Goal: Task Accomplishment & Management: Complete application form

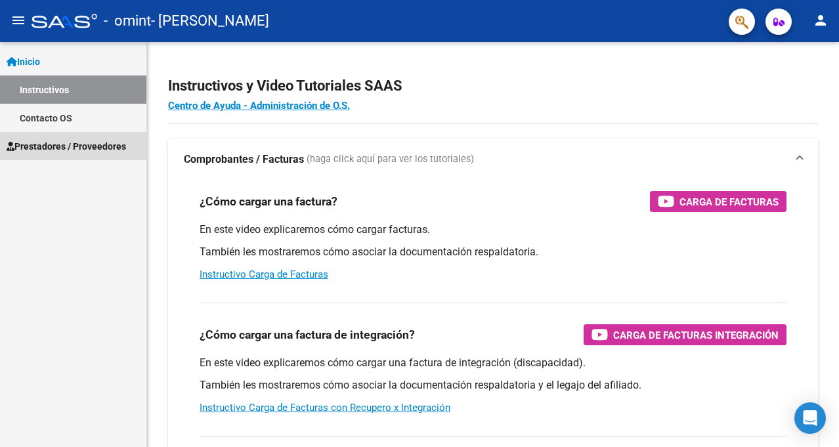
click at [69, 144] on span "Prestadores / Proveedores" at bounding box center [66, 146] width 119 height 14
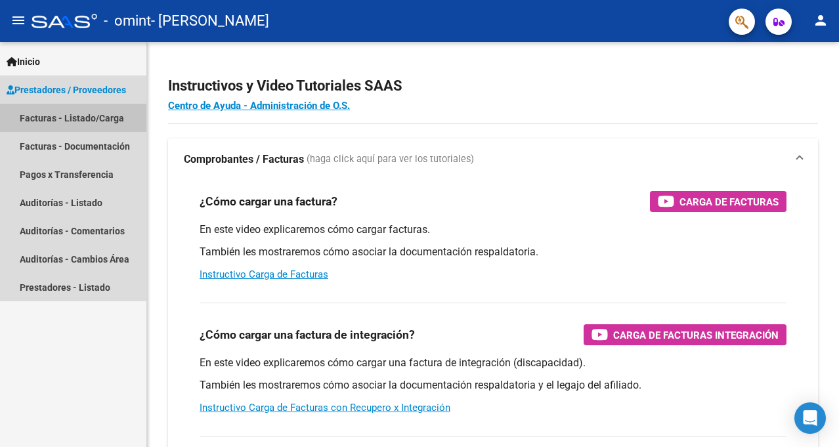
click at [85, 118] on link "Facturas - Listado/Carga" at bounding box center [73, 118] width 146 height 28
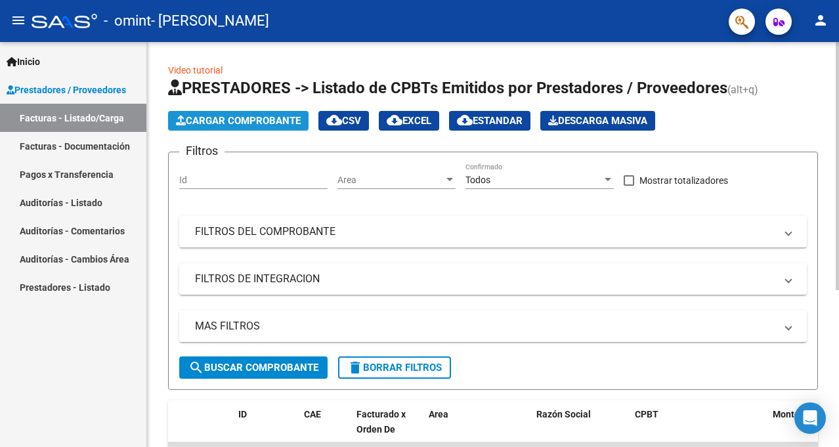
click at [268, 118] on span "Cargar Comprobante" at bounding box center [238, 121] width 125 height 12
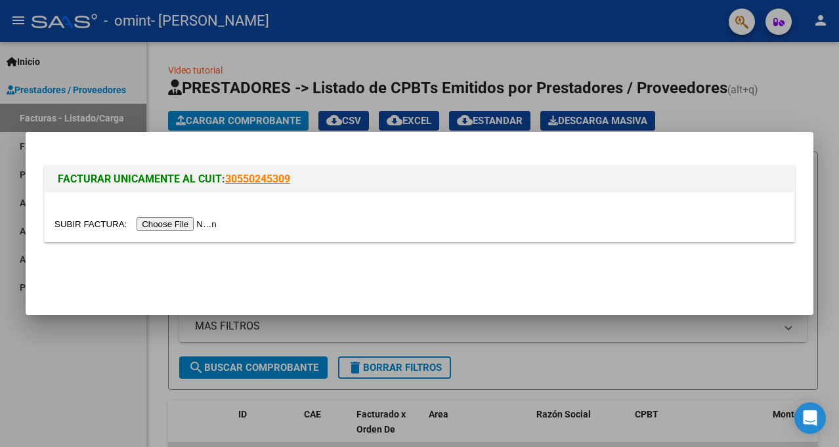
click at [200, 226] on input "file" at bounding box center [137, 224] width 166 height 14
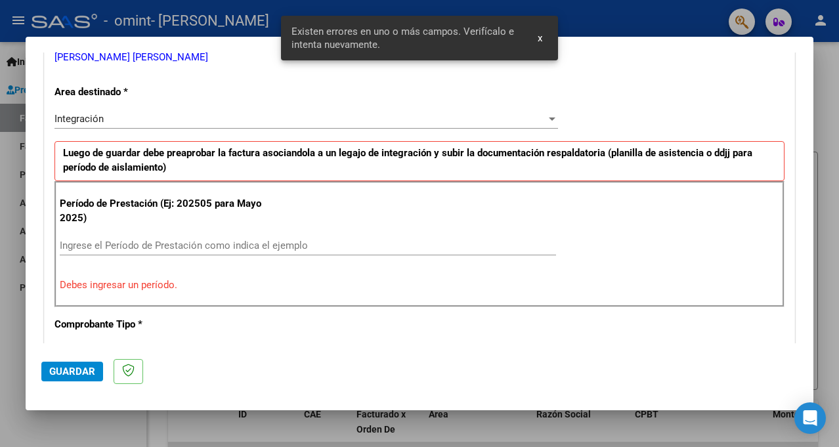
scroll to position [288, 0]
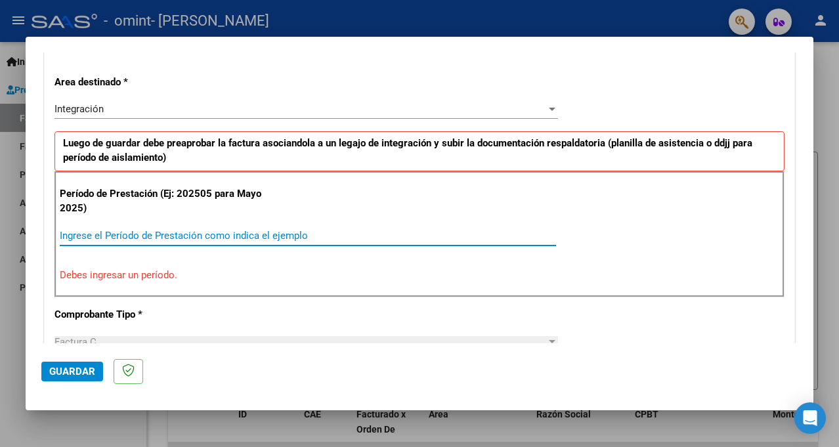
click at [110, 231] on input "Ingrese el Período de Prestación como indica el ejemplo" at bounding box center [308, 236] width 496 height 12
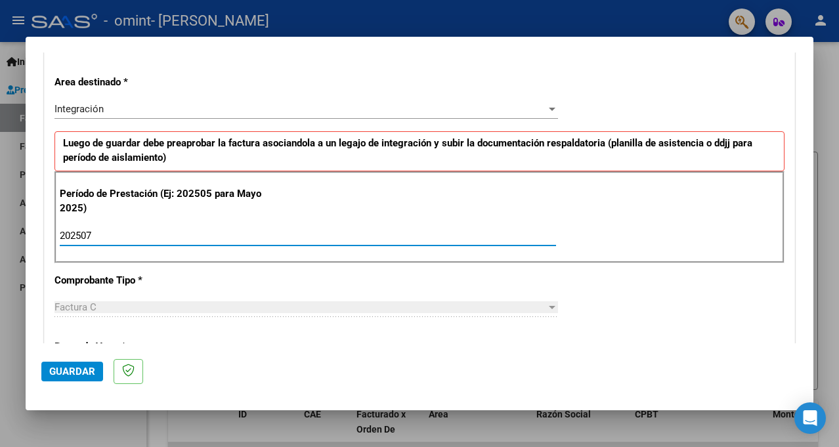
type input "202507"
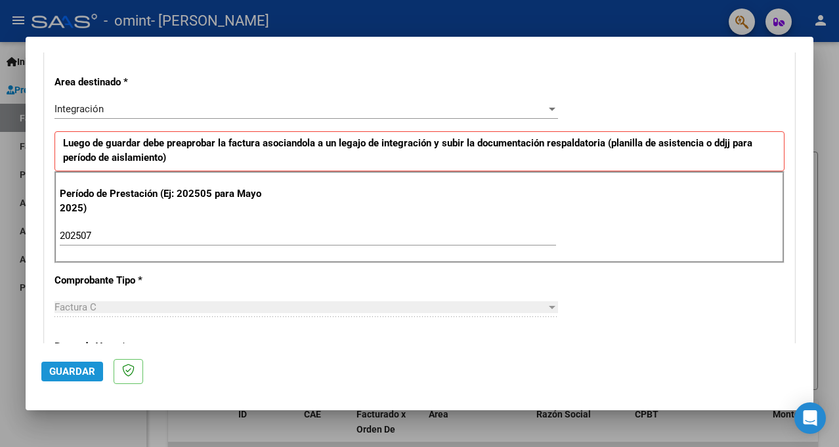
click at [54, 366] on span "Guardar" at bounding box center [72, 372] width 46 height 12
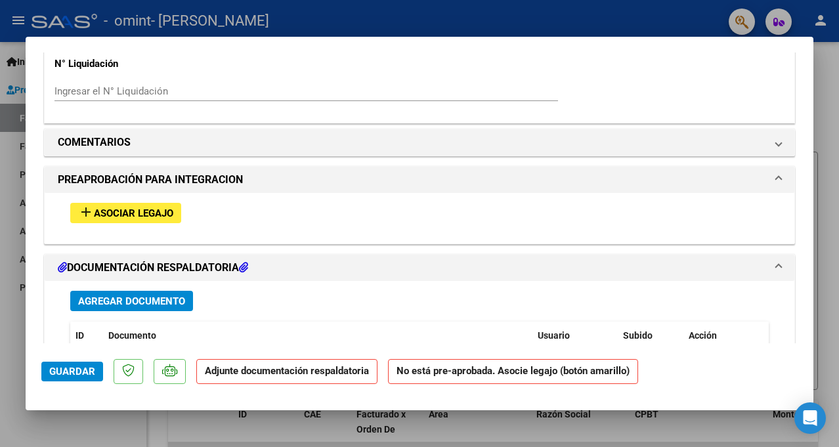
scroll to position [1144, 0]
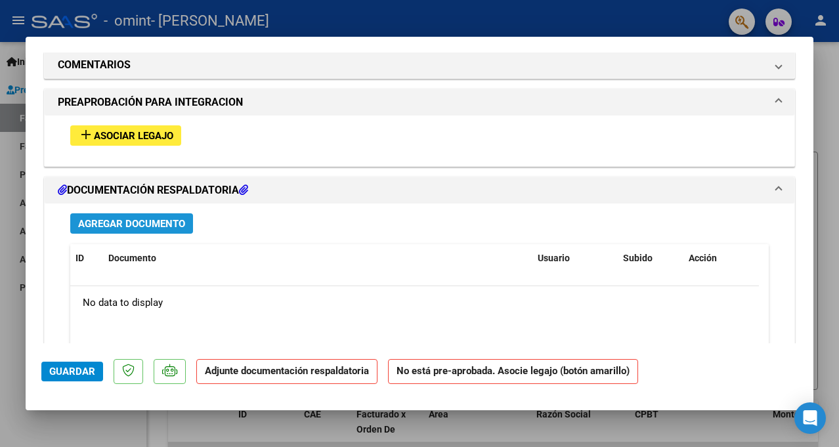
click at [147, 220] on span "Agregar Documento" at bounding box center [131, 224] width 107 height 12
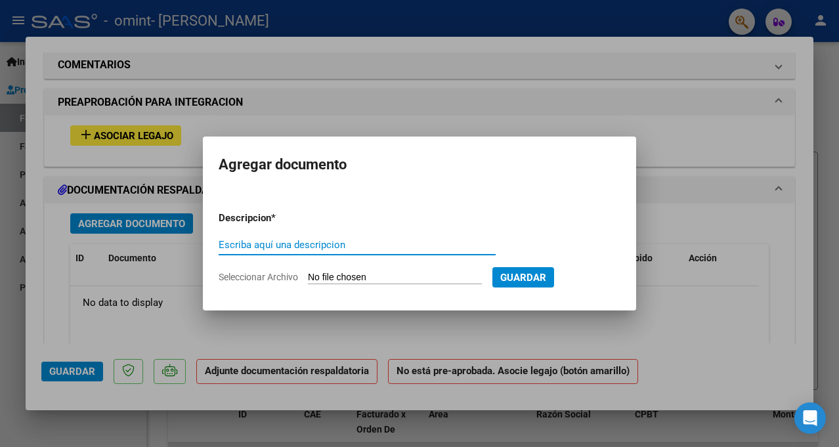
click at [423, 243] on input "Escriba aquí una descripcion" at bounding box center [357, 245] width 277 height 12
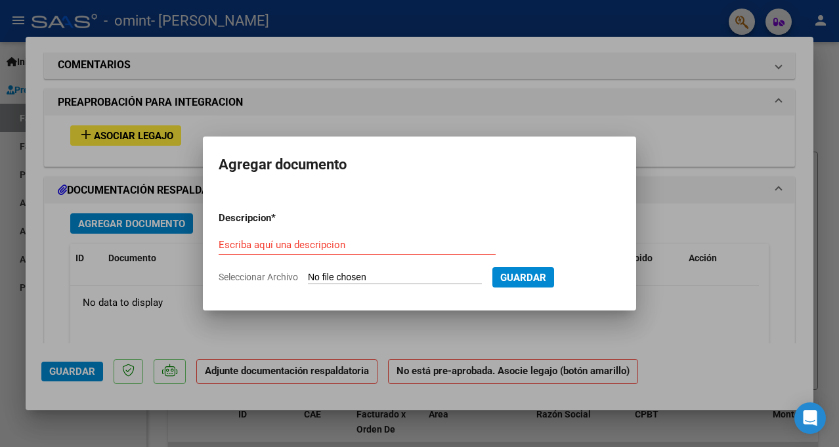
click at [307, 234] on form "Descripcion * Escriba aquí una descripcion Seleccionar Archivo Guardar" at bounding box center [420, 248] width 402 height 94
click at [293, 243] on input "Escriba aquí una descripcion" at bounding box center [357, 245] width 277 height 12
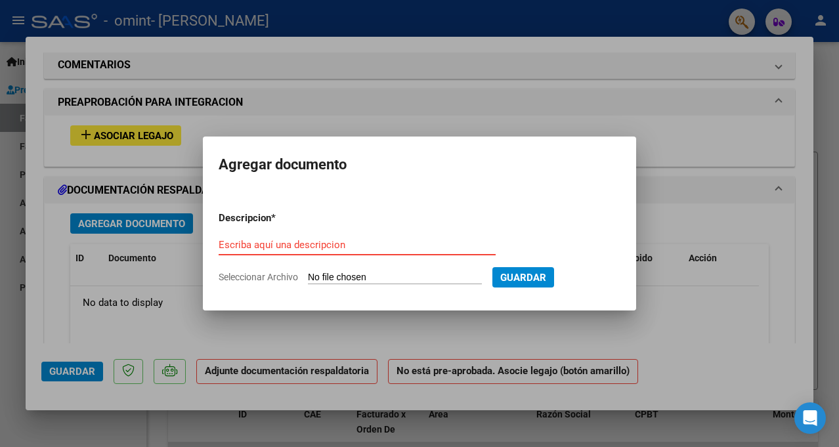
click at [293, 243] on input "Escriba aquí una descripcion" at bounding box center [357, 245] width 277 height 12
click at [291, 243] on input "Escriba aquí una descripcion" at bounding box center [357, 245] width 277 height 12
click at [326, 278] on input "Seleccionar Archivo" at bounding box center [395, 278] width 174 height 12
type input "C:\fakepath\Asistencia a tratamiento individual OMINT (3) (2).pdf"
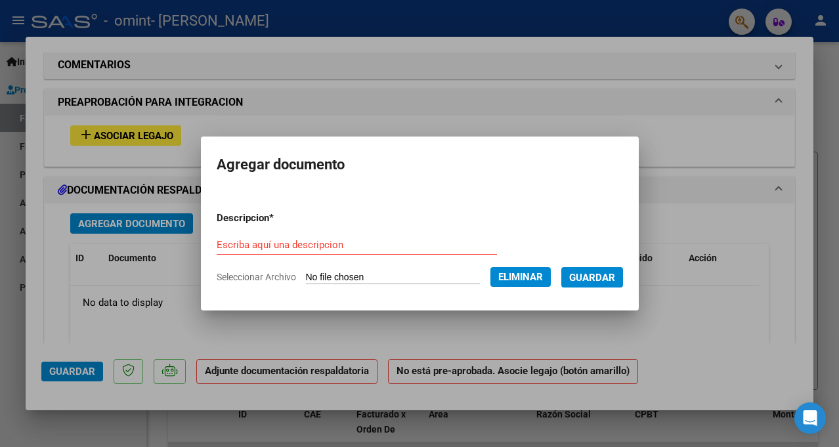
click at [247, 236] on div "Escriba aquí una descripcion" at bounding box center [357, 245] width 280 height 20
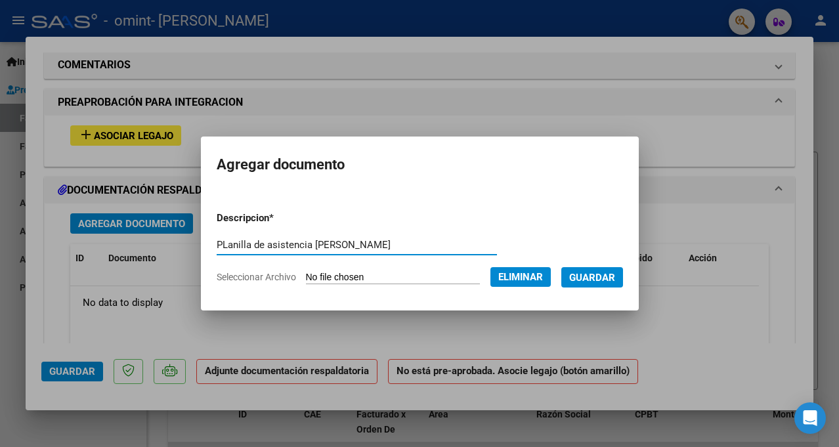
type input "PLanilla de asistencia [PERSON_NAME]"
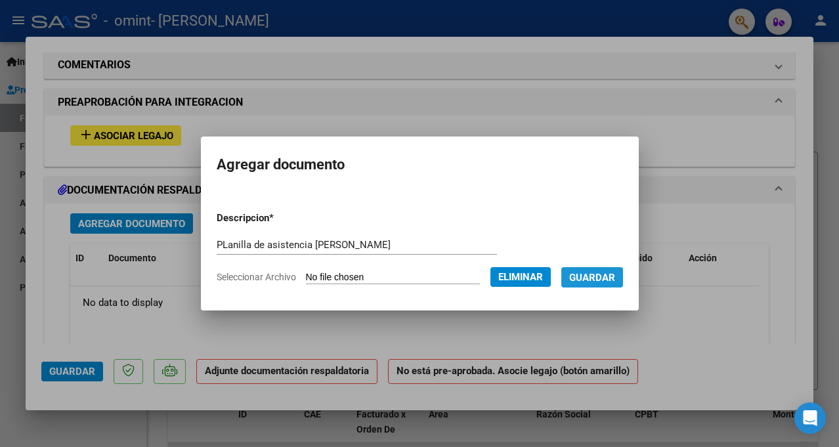
click at [603, 273] on span "Guardar" at bounding box center [592, 278] width 46 height 12
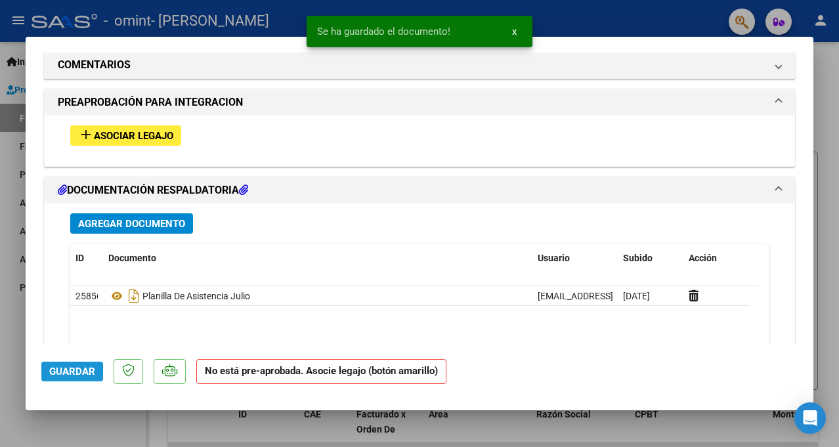
click at [70, 373] on span "Guardar" at bounding box center [72, 372] width 46 height 12
click at [823, 67] on div at bounding box center [419, 223] width 839 height 447
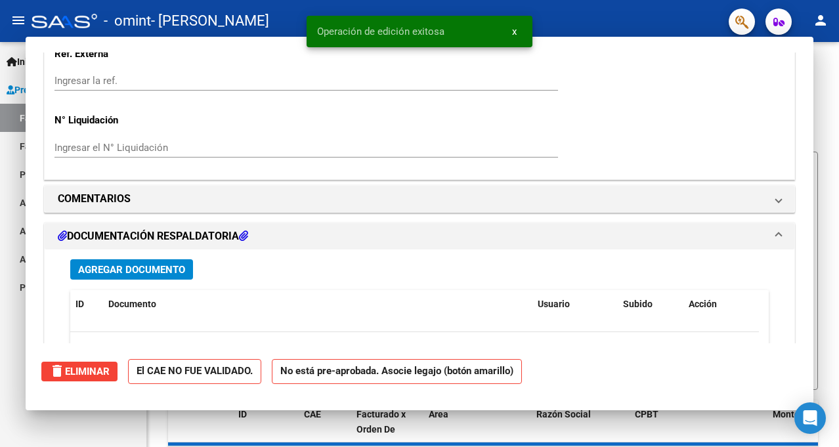
scroll to position [0, 0]
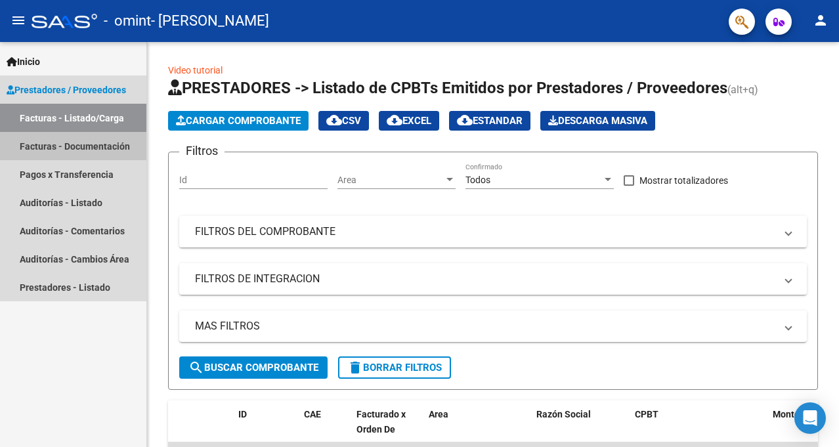
click at [104, 140] on link "Facturas - Documentación" at bounding box center [73, 146] width 146 height 28
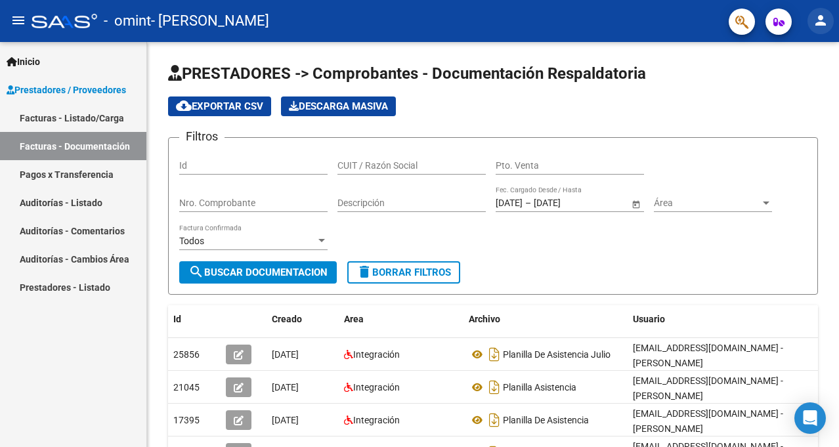
click at [819, 24] on mat-icon "person" at bounding box center [821, 20] width 16 height 16
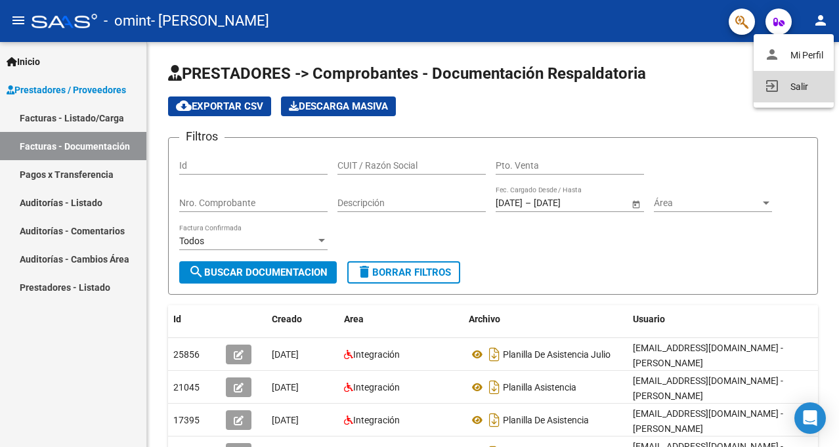
click at [783, 87] on button "exit_to_app Salir" at bounding box center [794, 87] width 80 height 32
